Goal: Task Accomplishment & Management: Use online tool/utility

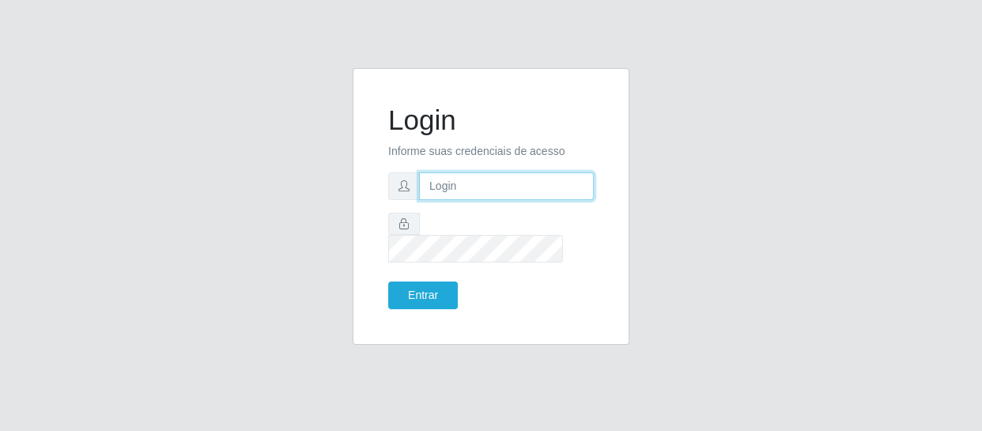
click at [461, 194] on input "text" at bounding box center [506, 186] width 175 height 28
type input "[EMAIL_ADDRESS][DOMAIN_NAME]"
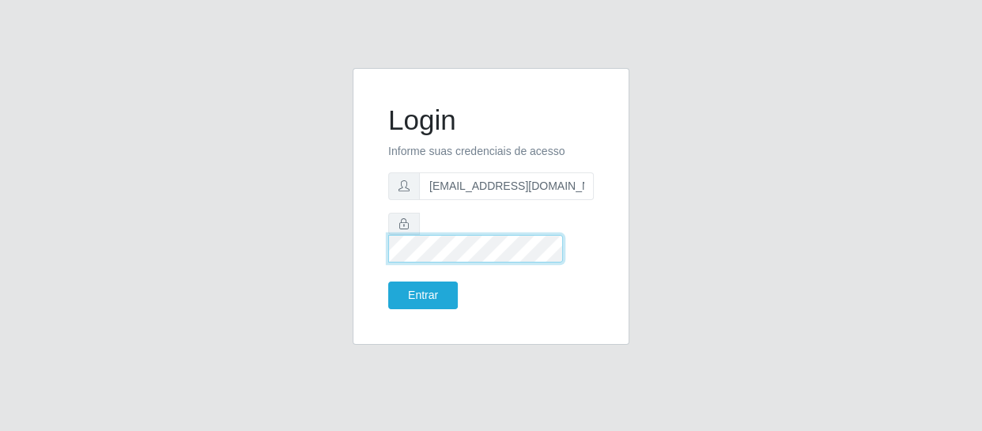
click at [388, 281] on button "Entrar" at bounding box center [423, 295] width 70 height 28
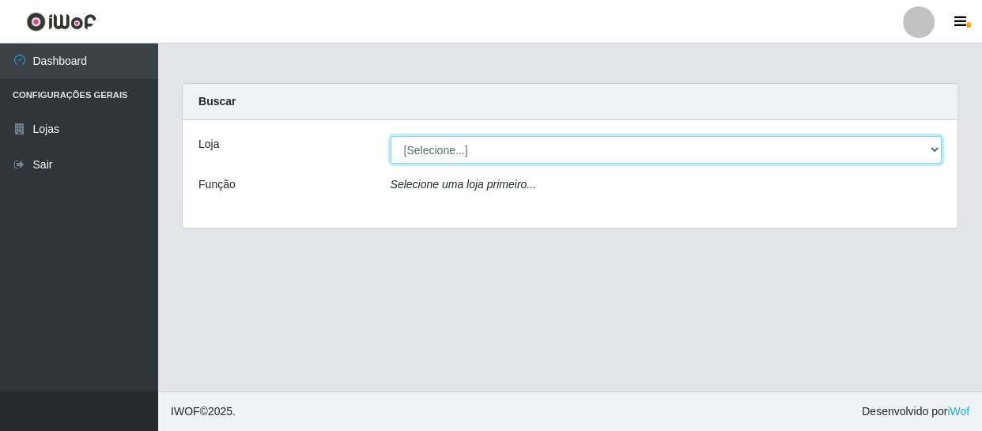
click at [823, 150] on select "[Selecione...] SuperFácil Atacado - São Gonçalo do Amarante" at bounding box center [666, 150] width 552 height 28
select select "408"
click at [390, 136] on select "[Selecione...] SuperFácil Atacado - São Gonçalo do Amarante" at bounding box center [666, 150] width 552 height 28
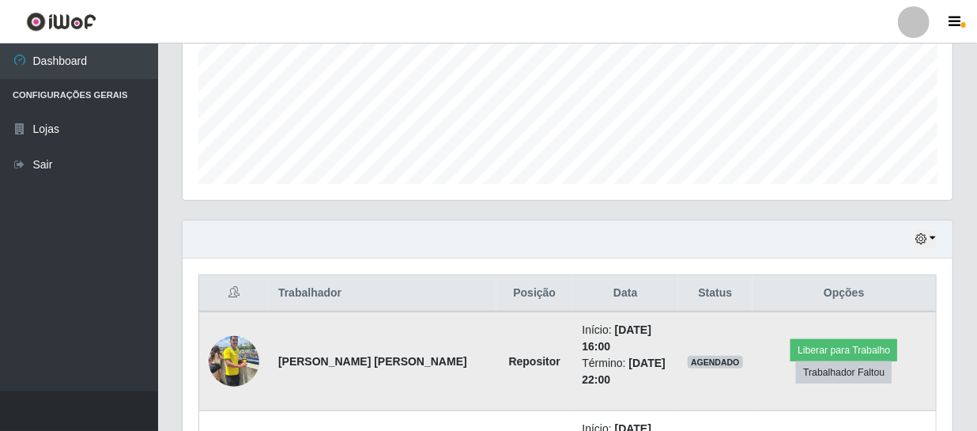
scroll to position [359, 0]
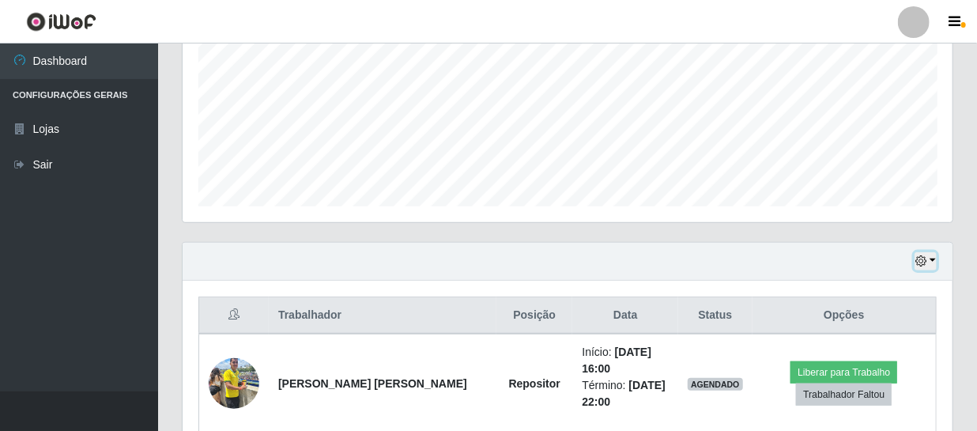
click at [923, 262] on icon "button" at bounding box center [920, 260] width 11 height 11
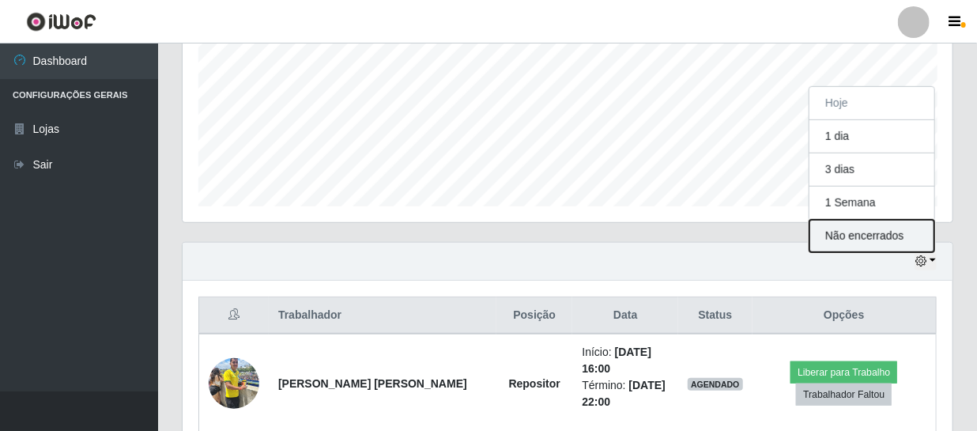
click at [873, 235] on button "Não encerrados" at bounding box center [871, 236] width 125 height 32
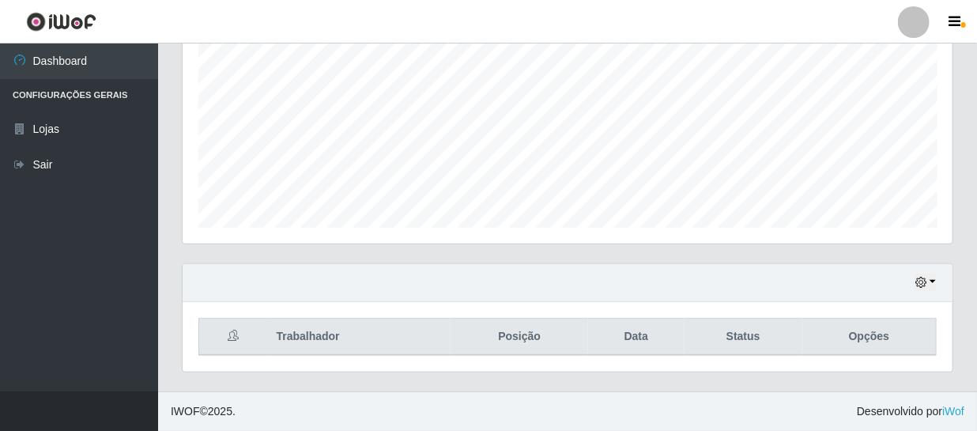
scroll to position [337, 0]
click at [921, 279] on icon "button" at bounding box center [920, 282] width 11 height 11
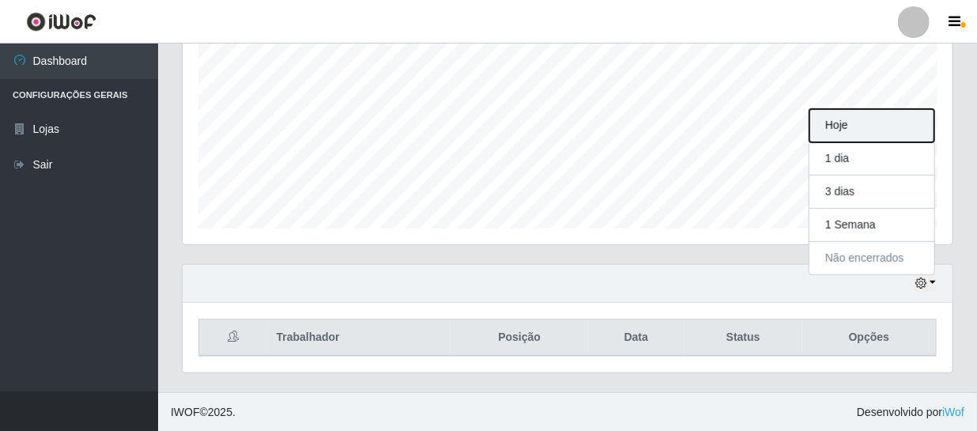
click at [881, 132] on button "Hoje" at bounding box center [871, 125] width 125 height 33
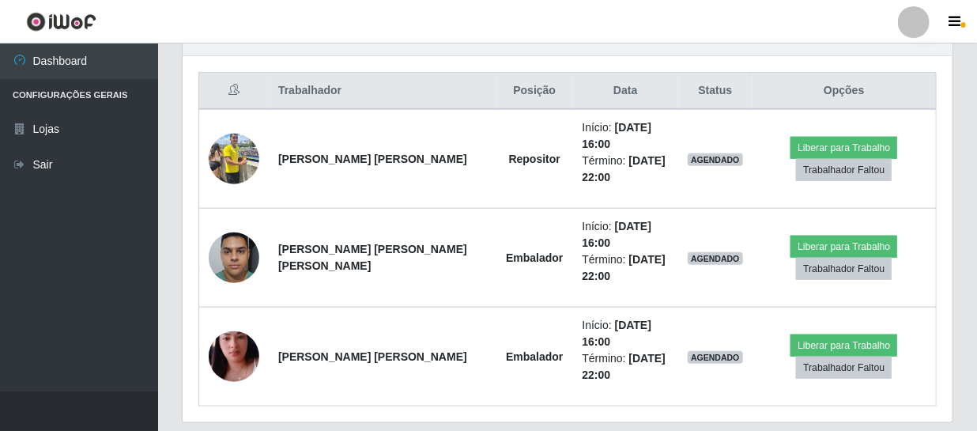
scroll to position [511, 0]
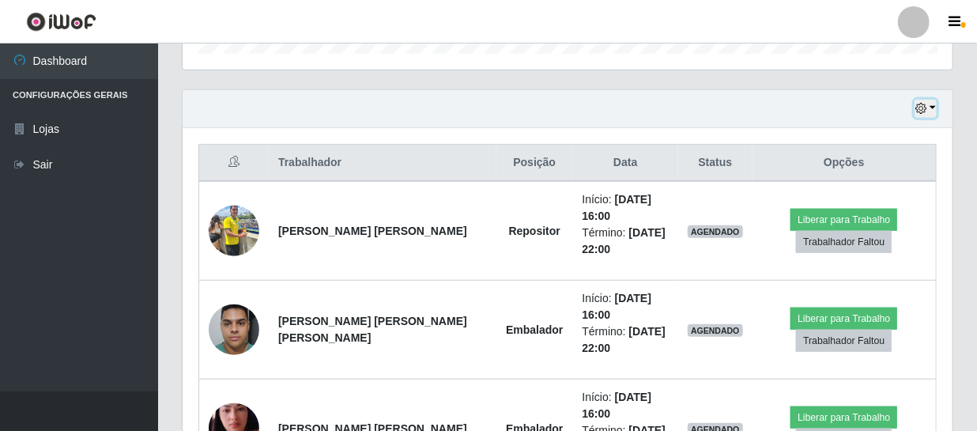
click at [924, 107] on icon "button" at bounding box center [920, 108] width 11 height 11
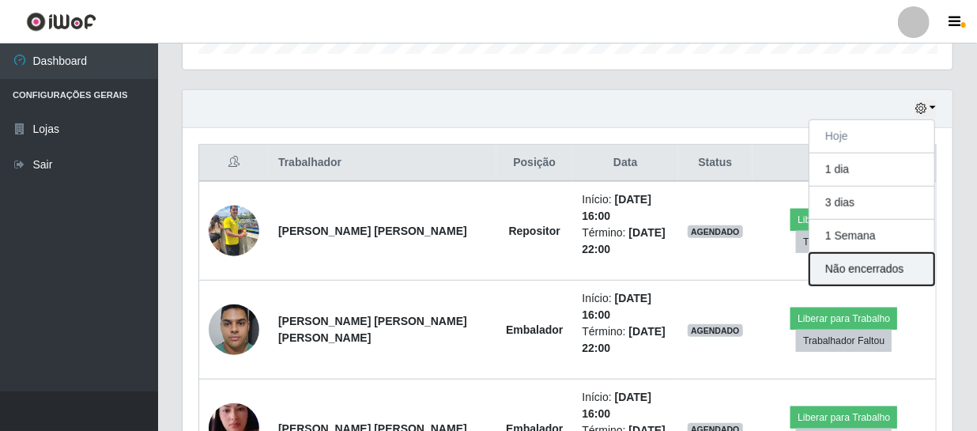
click at [843, 268] on button "Não encerrados" at bounding box center [871, 269] width 125 height 32
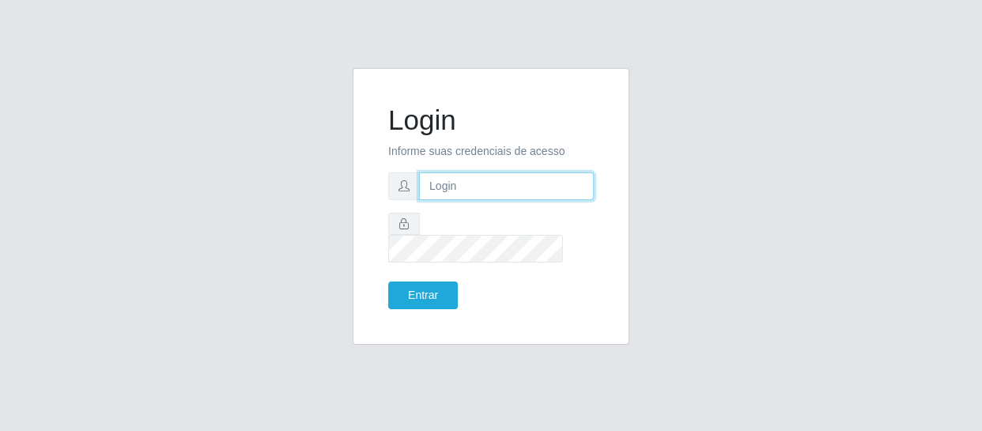
click at [521, 189] on input "text" at bounding box center [506, 186] width 175 height 28
type input "[EMAIL_ADDRESS][DOMAIN_NAME]"
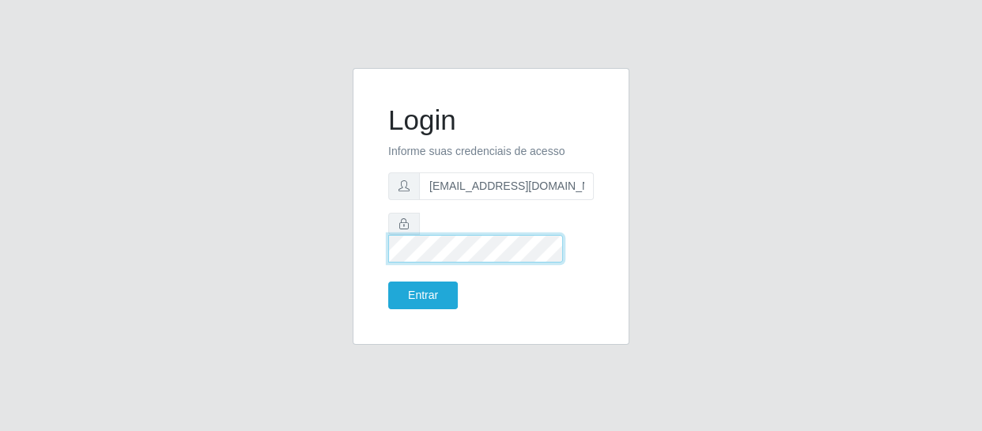
click at [388, 281] on button "Entrar" at bounding box center [423, 295] width 70 height 28
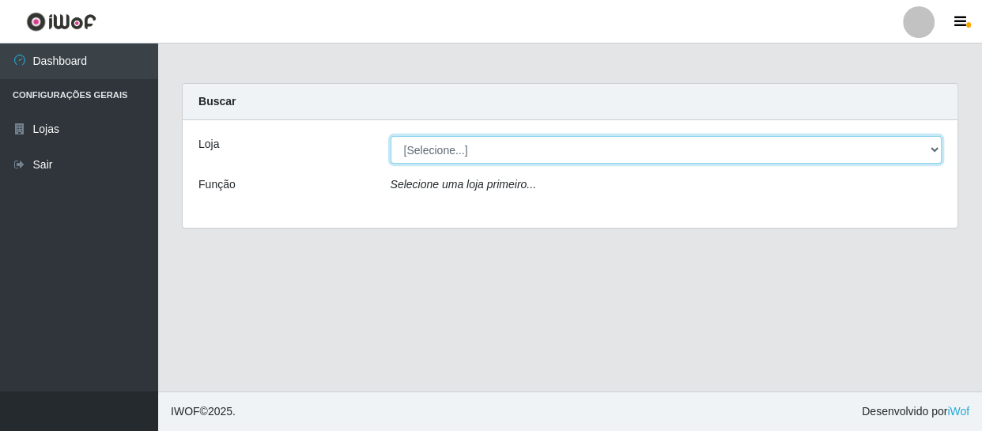
click at [852, 141] on select "[Selecione...] SuperFácil Atacado - São Gonçalo do Amarante" at bounding box center [666, 150] width 552 height 28
select select "408"
click at [390, 136] on select "[Selecione...] SuperFácil Atacado - São Gonçalo do Amarante" at bounding box center [666, 150] width 552 height 28
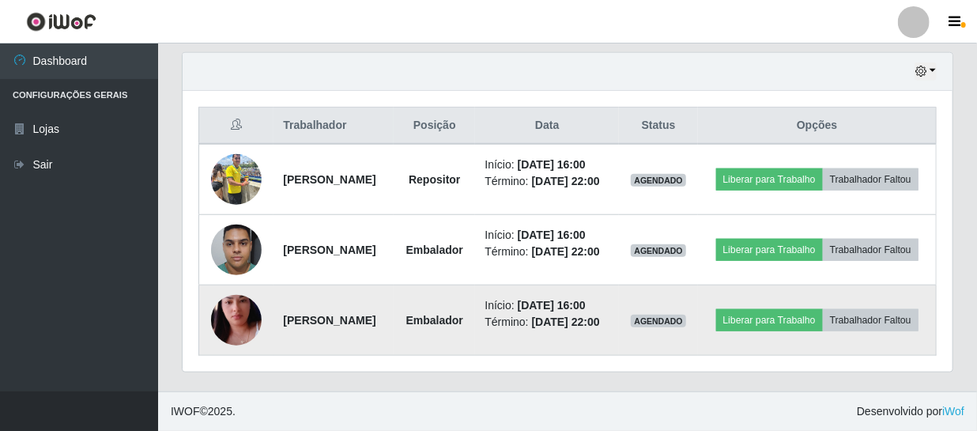
scroll to position [583, 0]
